Goal: Complete application form: Complete application form

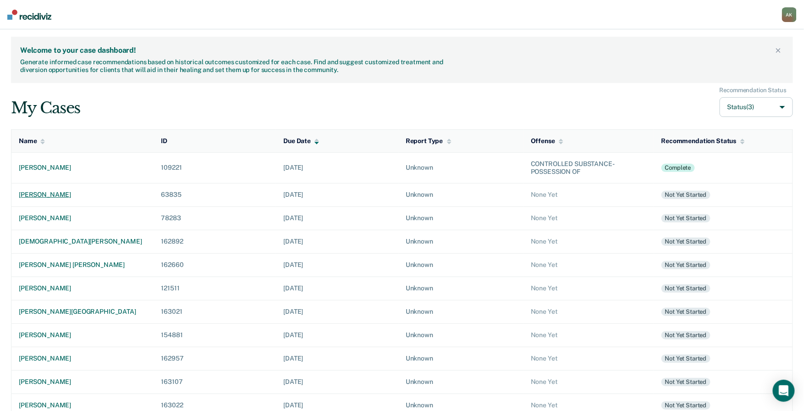
click at [59, 194] on div "[PERSON_NAME]" at bounding box center [82, 195] width 127 height 8
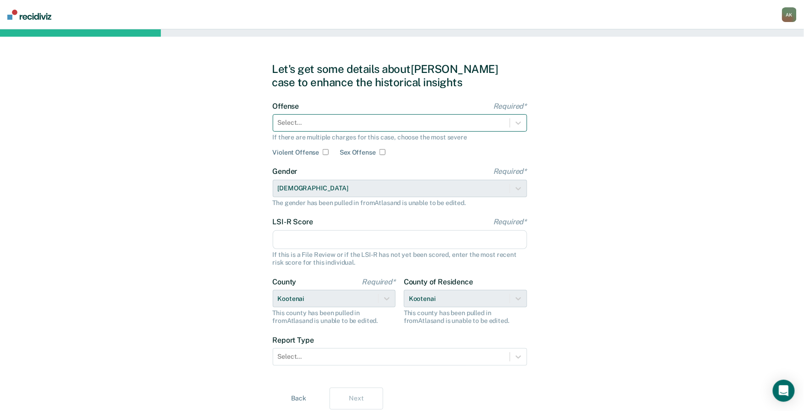
click at [337, 122] on div at bounding box center [391, 123] width 227 height 10
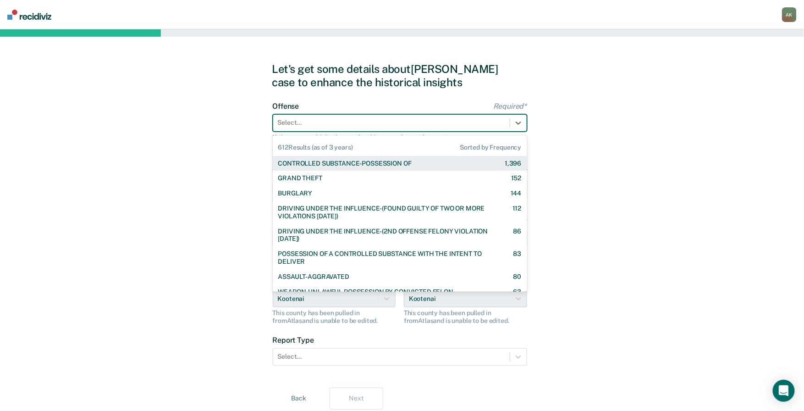
click at [317, 164] on div "CONTROLLED SUBSTANCE-POSSESSION OF" at bounding box center [344, 164] width 133 height 8
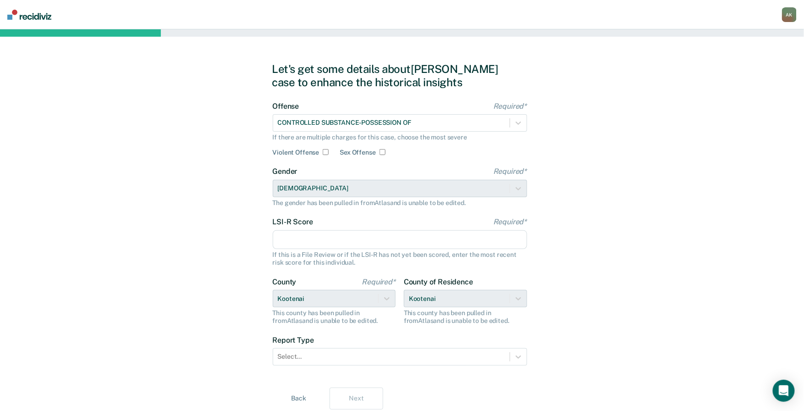
click at [312, 240] on input "LSI-R Score Required*" at bounding box center [400, 239] width 254 height 19
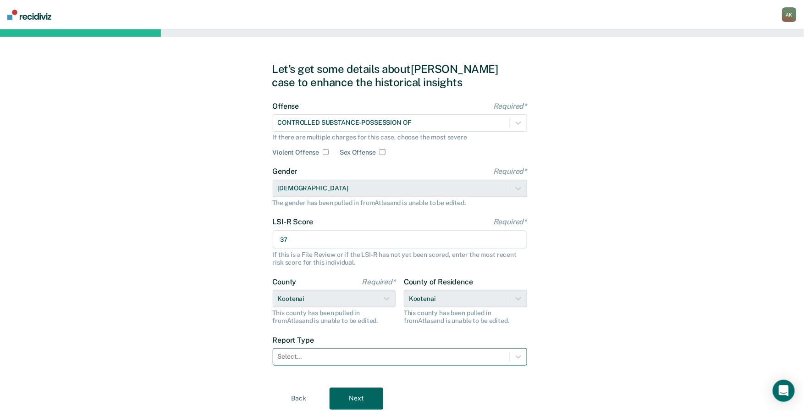
type input "37"
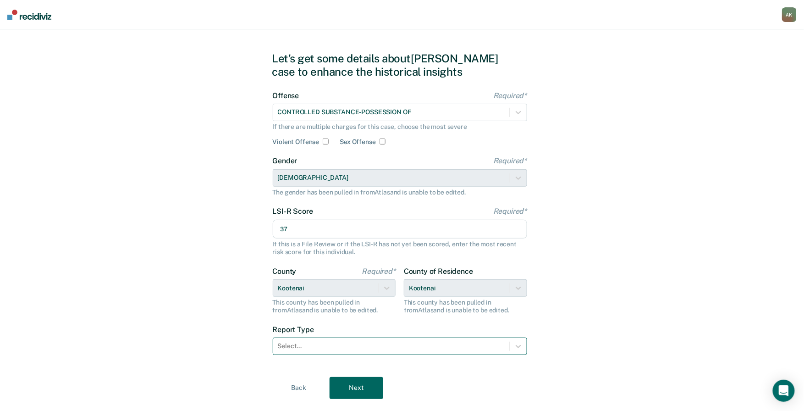
click at [379, 355] on form "Offense Required* CONTROLLED SUBSTANCE-POSSESSION OF If there are multiple char…" at bounding box center [400, 228] width 254 height 275
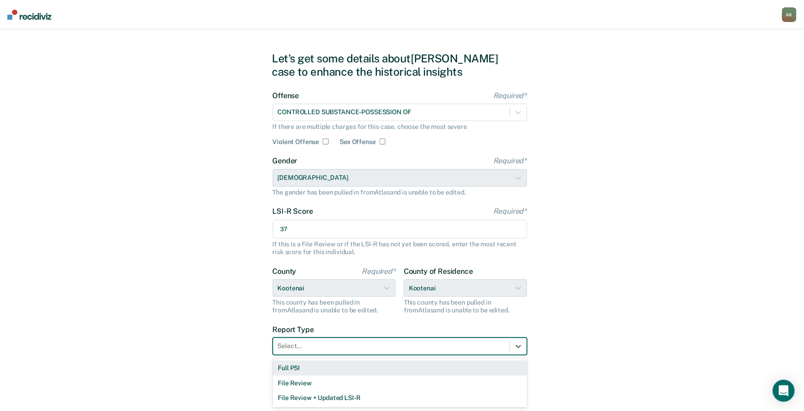
click at [353, 369] on div "Full PSI" at bounding box center [400, 367] width 254 height 15
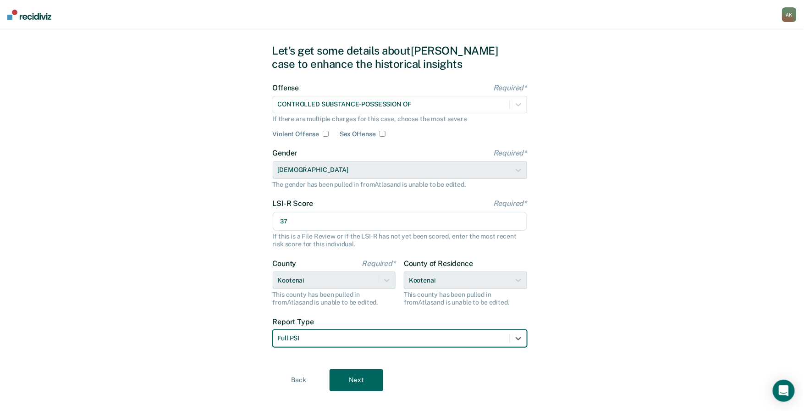
scroll to position [32, 0]
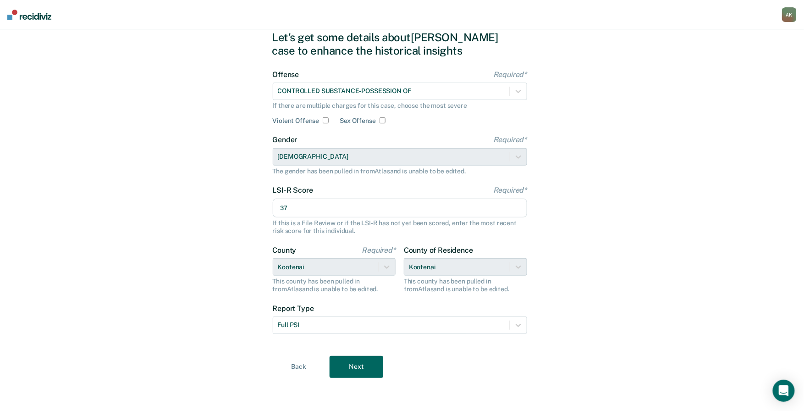
click at [360, 356] on div "Back Next" at bounding box center [402, 367] width 260 height 22
click at [359, 361] on button "Next" at bounding box center [357, 367] width 54 height 22
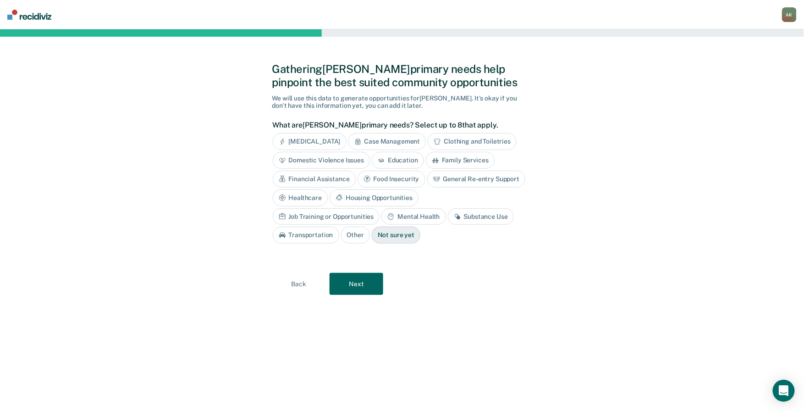
scroll to position [0, 0]
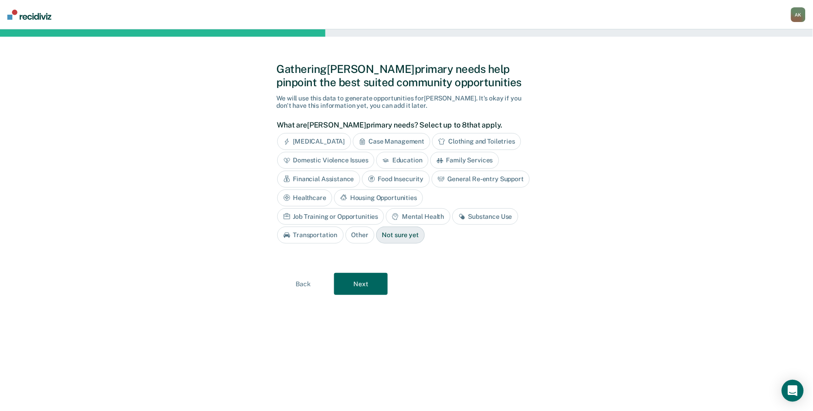
click at [412, 139] on div "Case Management" at bounding box center [392, 141] width 78 height 17
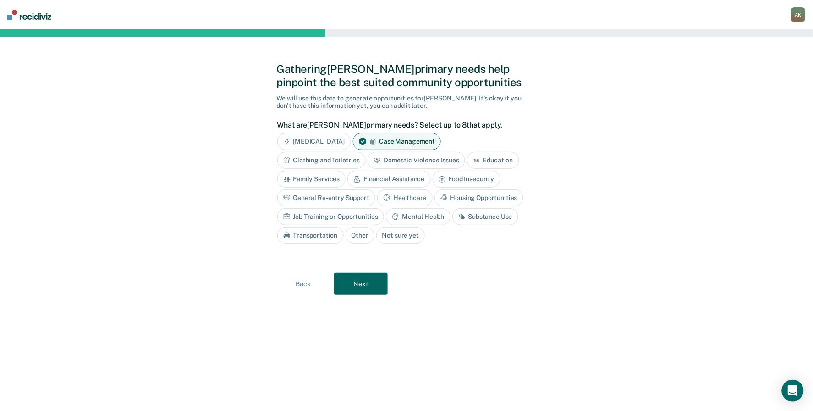
click at [316, 178] on div "Family Services" at bounding box center [311, 179] width 69 height 17
drag, startPoint x: 391, startPoint y: 177, endPoint x: 450, endPoint y: 176, distance: 59.6
click at [391, 177] on div "Financial Assistance" at bounding box center [399, 179] width 83 height 17
click at [481, 177] on div "Food Insecurity" at bounding box center [488, 179] width 68 height 17
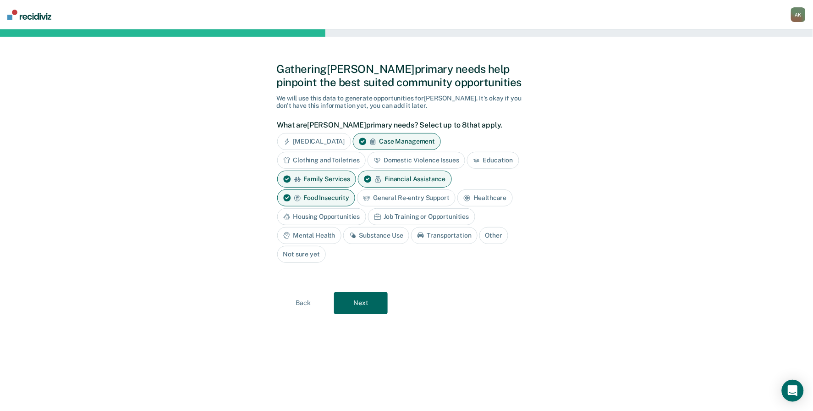
drag, startPoint x: 334, startPoint y: 198, endPoint x: 341, endPoint y: 197, distance: 7.0
click at [357, 198] on div "General Re-entry Support" at bounding box center [406, 197] width 99 height 17
click at [328, 217] on div "Housing Opportunities" at bounding box center [321, 216] width 89 height 17
click at [439, 220] on div "Job Training or Opportunities" at bounding box center [432, 216] width 107 height 17
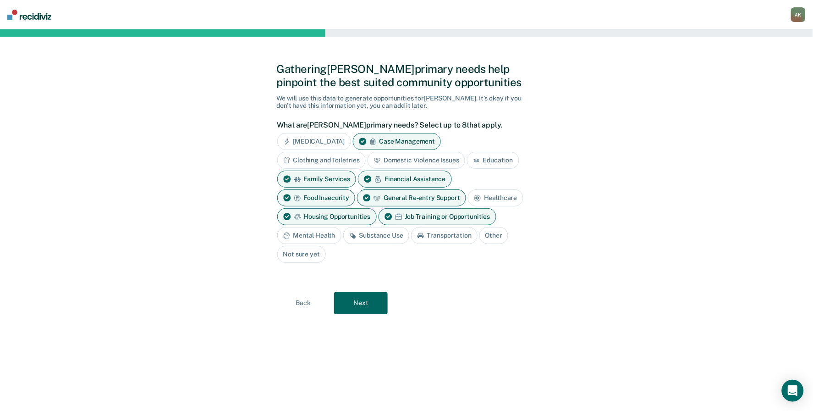
click at [319, 236] on div "Mental Health" at bounding box center [309, 235] width 64 height 17
click at [397, 237] on div "Substance Use" at bounding box center [387, 235] width 66 height 17
click at [417, 237] on div "Substance Use" at bounding box center [387, 235] width 66 height 17
click at [380, 237] on div "Substance Use" at bounding box center [387, 235] width 66 height 17
click at [391, 233] on div "Substance Use" at bounding box center [387, 235] width 66 height 17
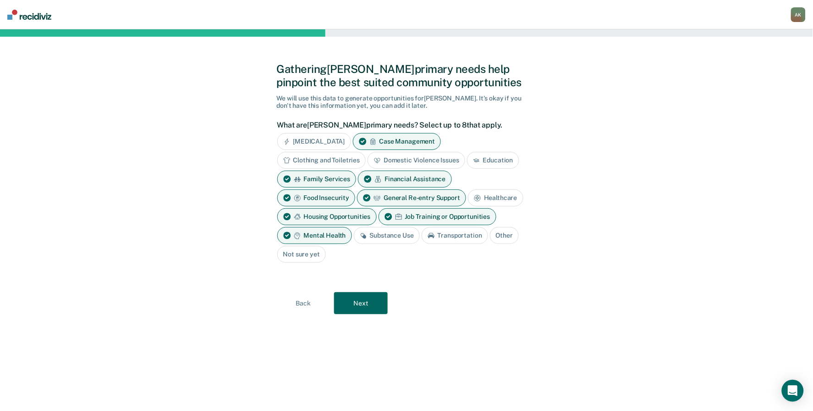
click at [369, 308] on button "Next" at bounding box center [361, 303] width 54 height 22
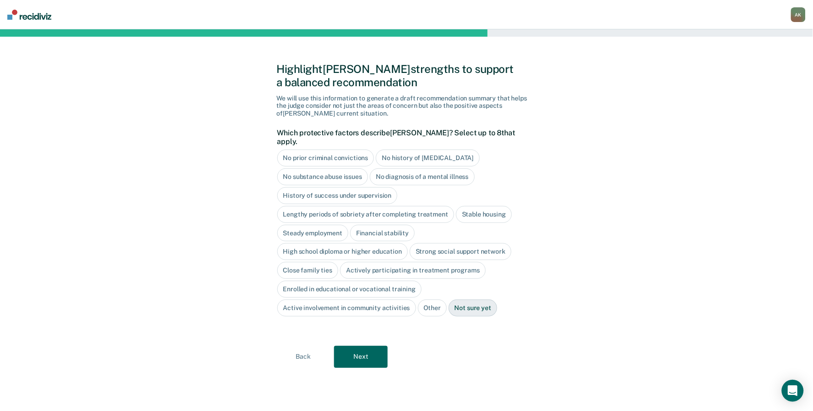
click at [358, 346] on button "Next" at bounding box center [361, 357] width 54 height 22
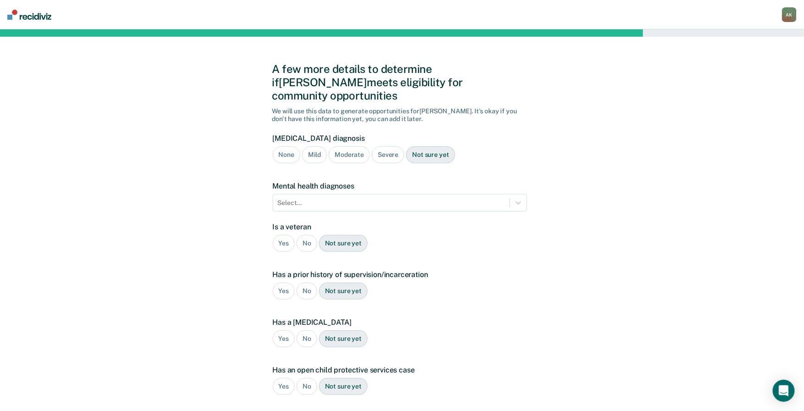
click at [307, 235] on div "No" at bounding box center [307, 243] width 21 height 17
click at [285, 282] on div "Yes" at bounding box center [284, 290] width 22 height 17
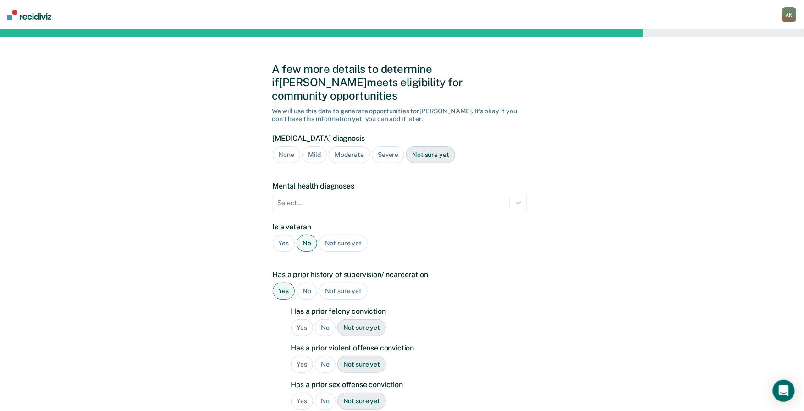
click at [301, 319] on div "Yes" at bounding box center [302, 327] width 22 height 17
click at [306, 356] on div "Yes" at bounding box center [302, 364] width 22 height 17
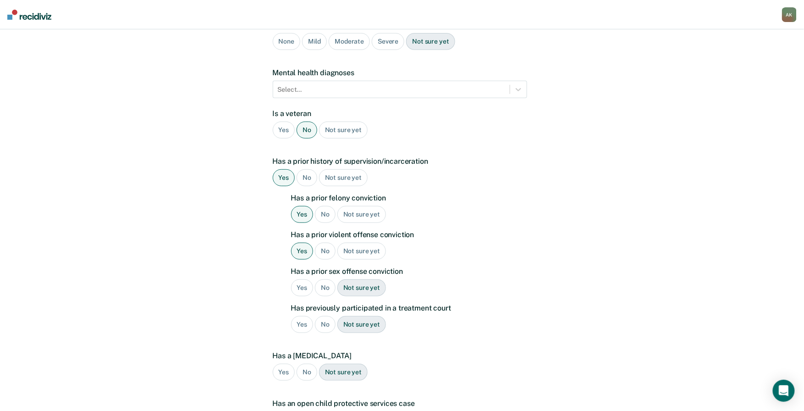
scroll to position [122, 0]
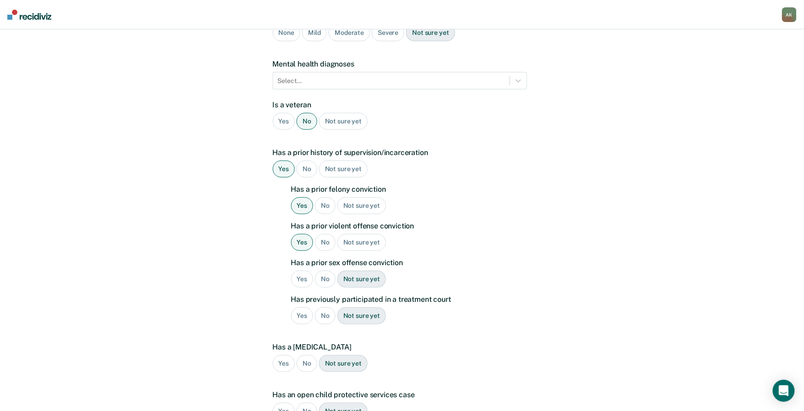
click at [326, 270] on div "No" at bounding box center [325, 278] width 21 height 17
click at [306, 355] on div "No" at bounding box center [307, 363] width 21 height 17
click at [305, 402] on div "No" at bounding box center [307, 410] width 21 height 17
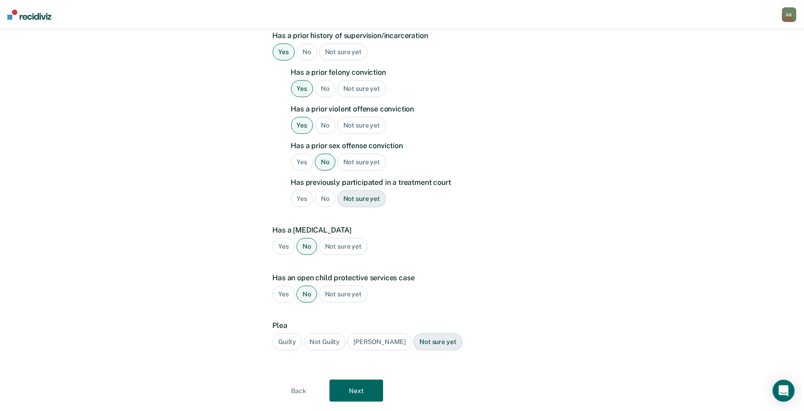
scroll to position [244, 0]
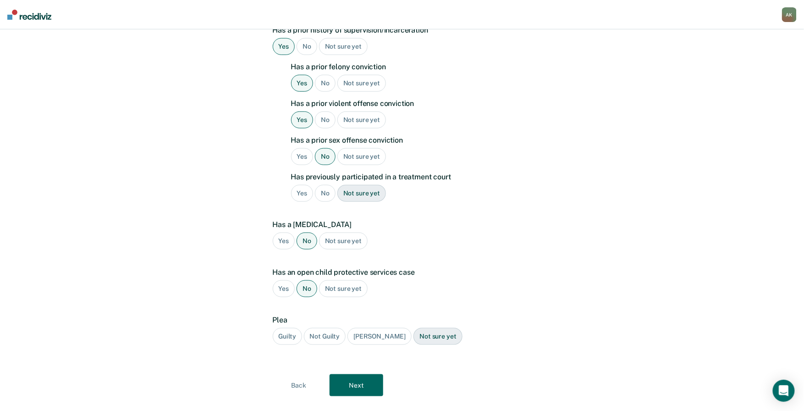
click at [289, 328] on div "Guilty" at bounding box center [287, 336] width 29 height 17
click at [349, 383] on button "Next" at bounding box center [357, 385] width 54 height 22
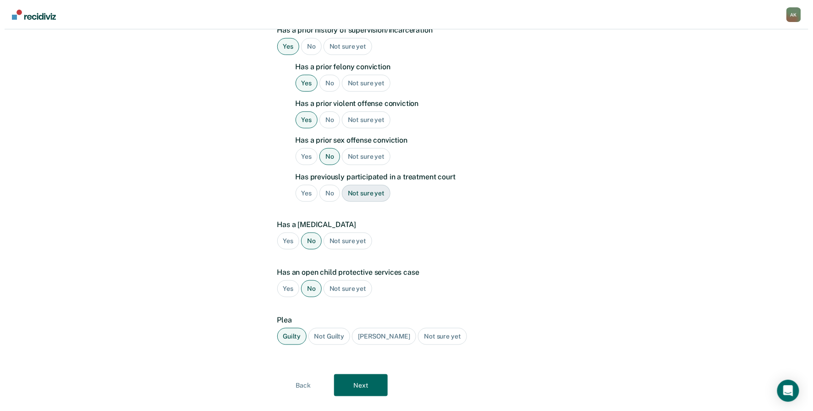
scroll to position [0, 0]
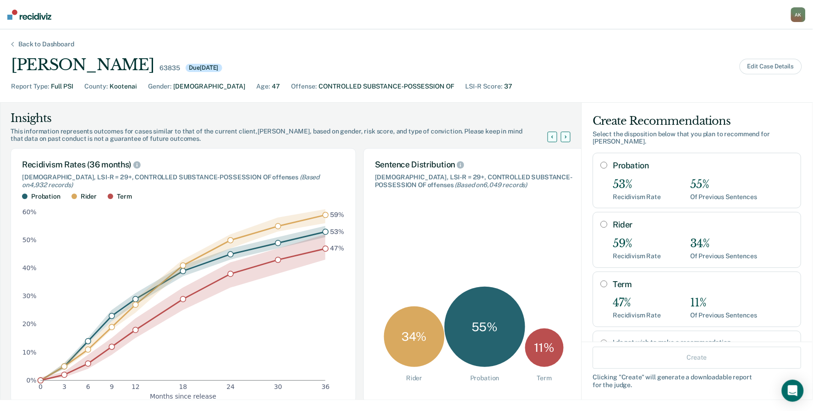
click at [601, 284] on input "Term" at bounding box center [604, 283] width 7 height 7
radio input "true"
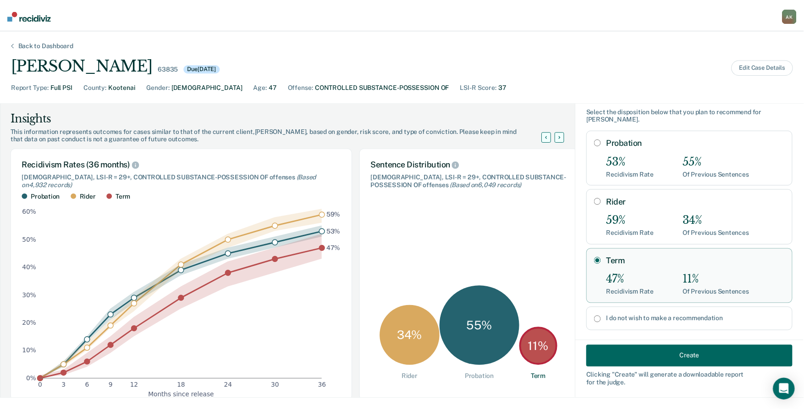
scroll to position [36, 0]
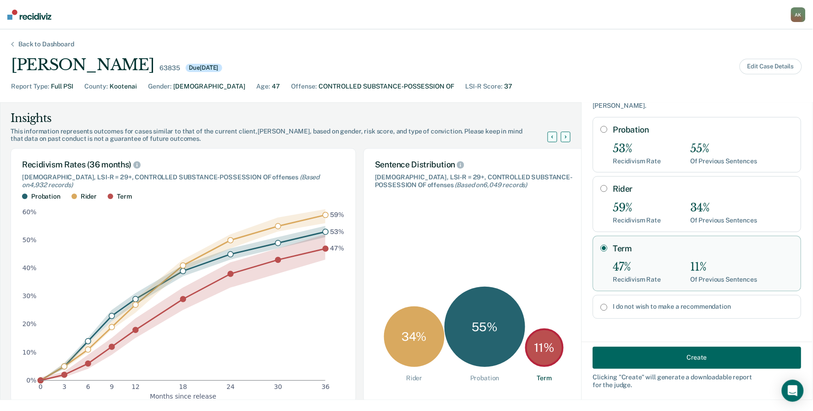
click at [665, 361] on button "Create" at bounding box center [697, 357] width 209 height 22
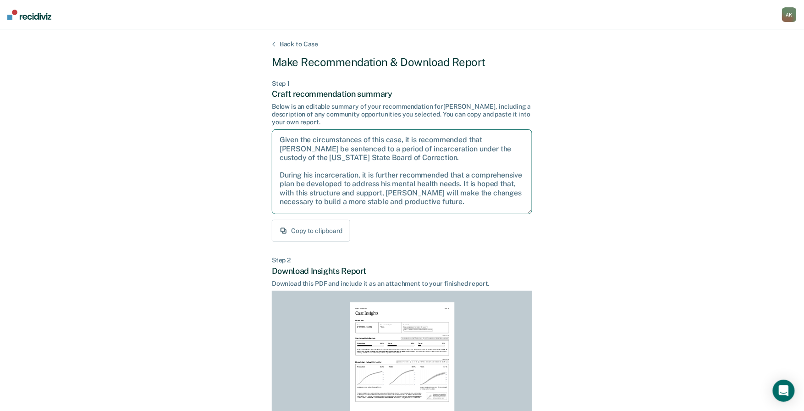
drag, startPoint x: 371, startPoint y: 157, endPoint x: 281, endPoint y: 142, distance: 91.6
click at [281, 142] on textarea "Given the circumstances of this case, it is recommended that [PERSON_NAME] be s…" at bounding box center [402, 171] width 260 height 85
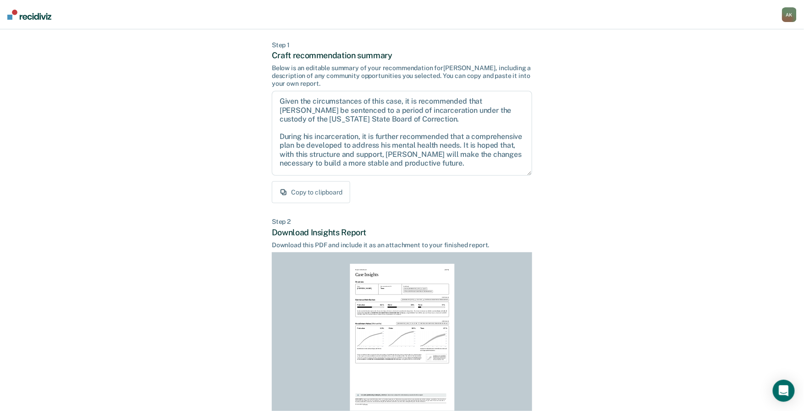
scroll to position [111, 0]
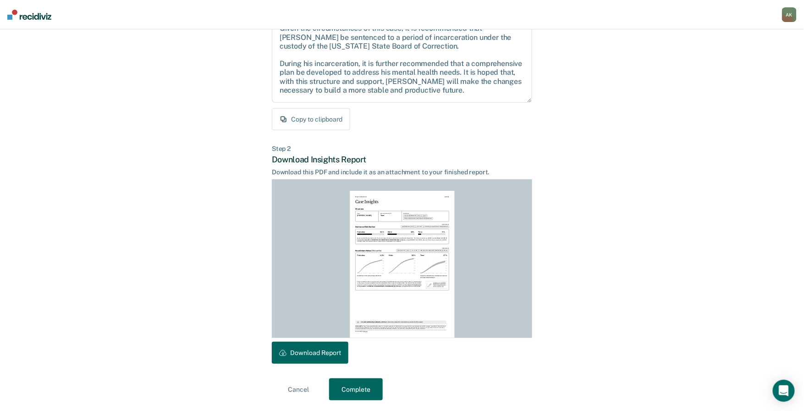
click at [308, 345] on button "Download Report" at bounding box center [310, 352] width 77 height 22
